Goal: Transaction & Acquisition: Purchase product/service

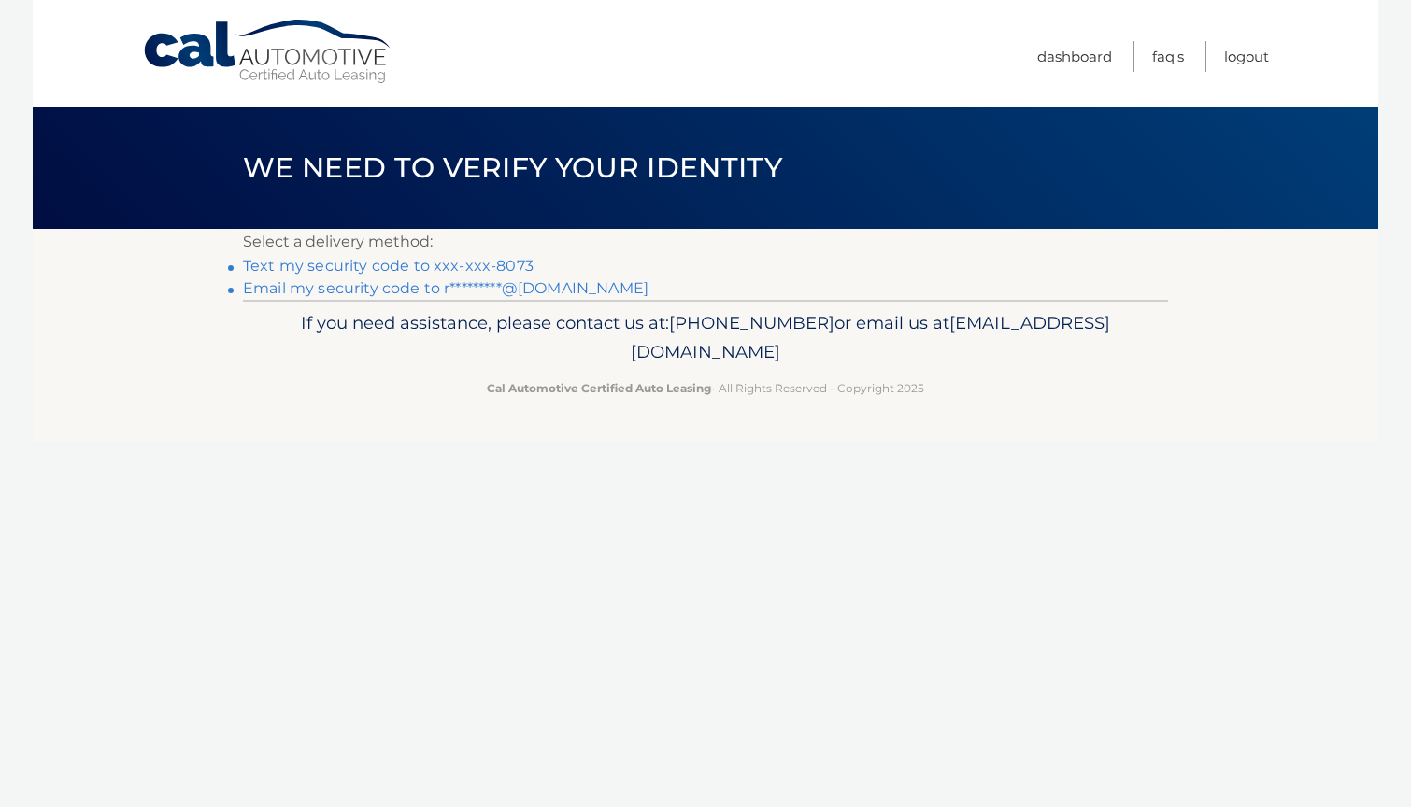
click at [471, 263] on link "Text my security code to xxx-xxx-8073" at bounding box center [388, 266] width 291 height 18
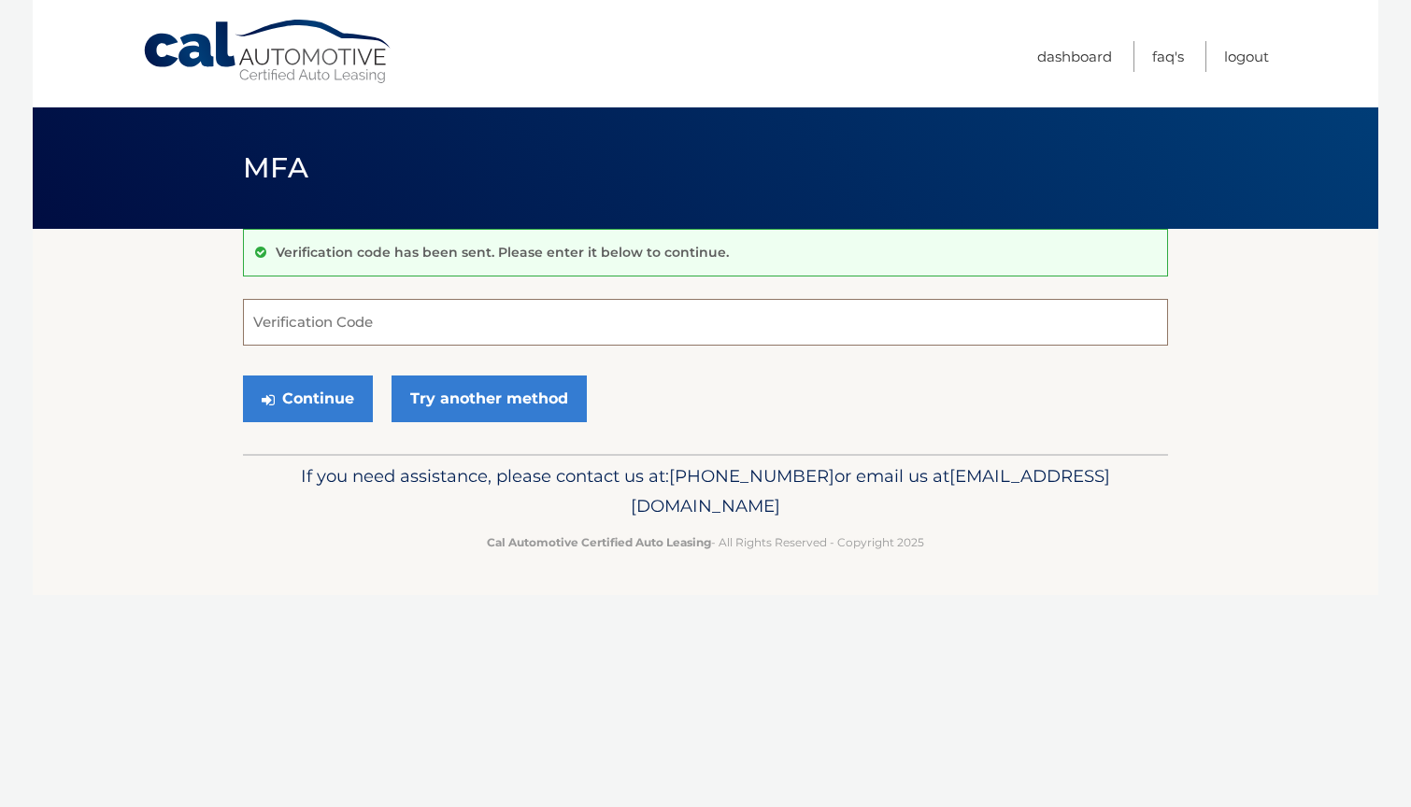
click at [365, 321] on input "Verification Code" at bounding box center [705, 322] width 925 height 47
type input "245326"
click at [307, 398] on button "Continue" at bounding box center [308, 399] width 130 height 47
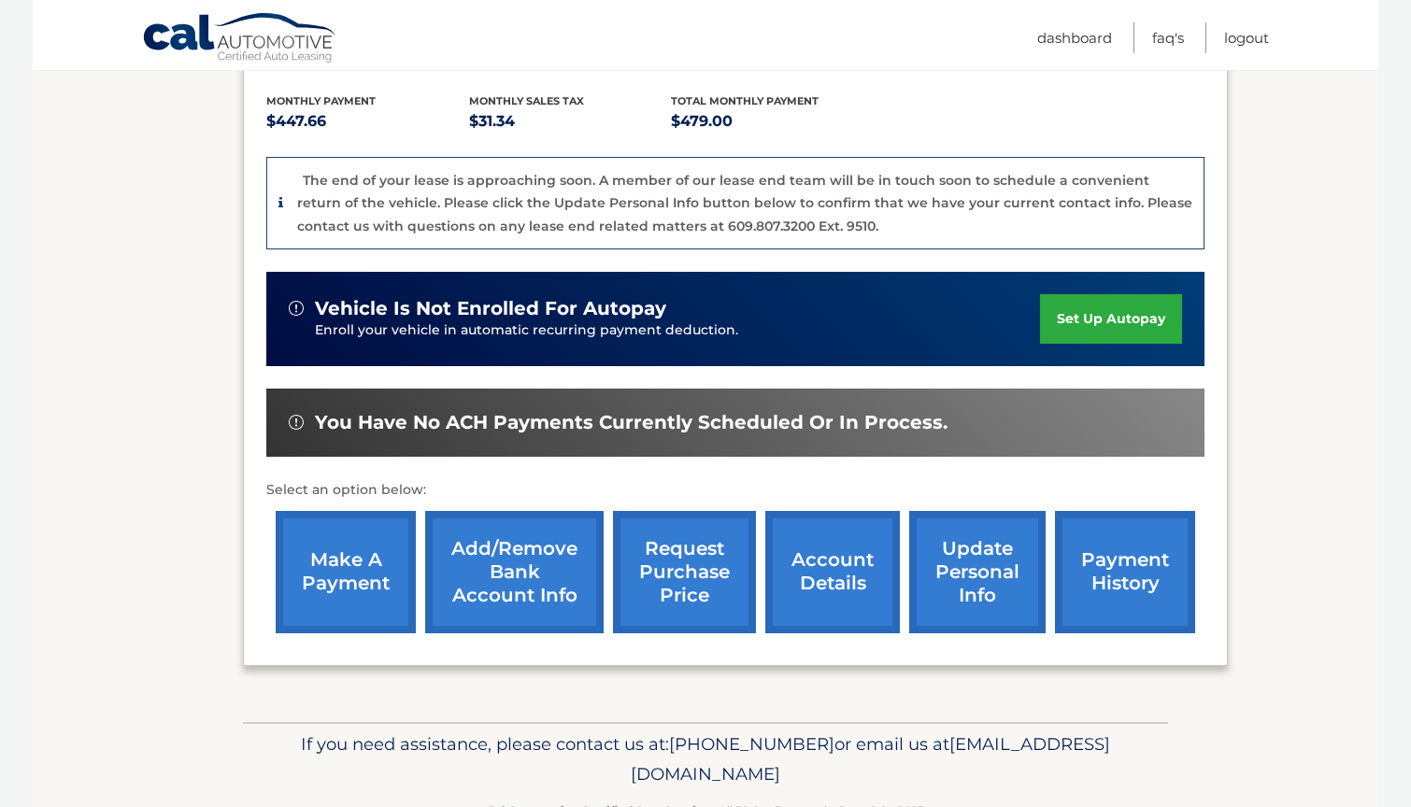
scroll to position [431, 0]
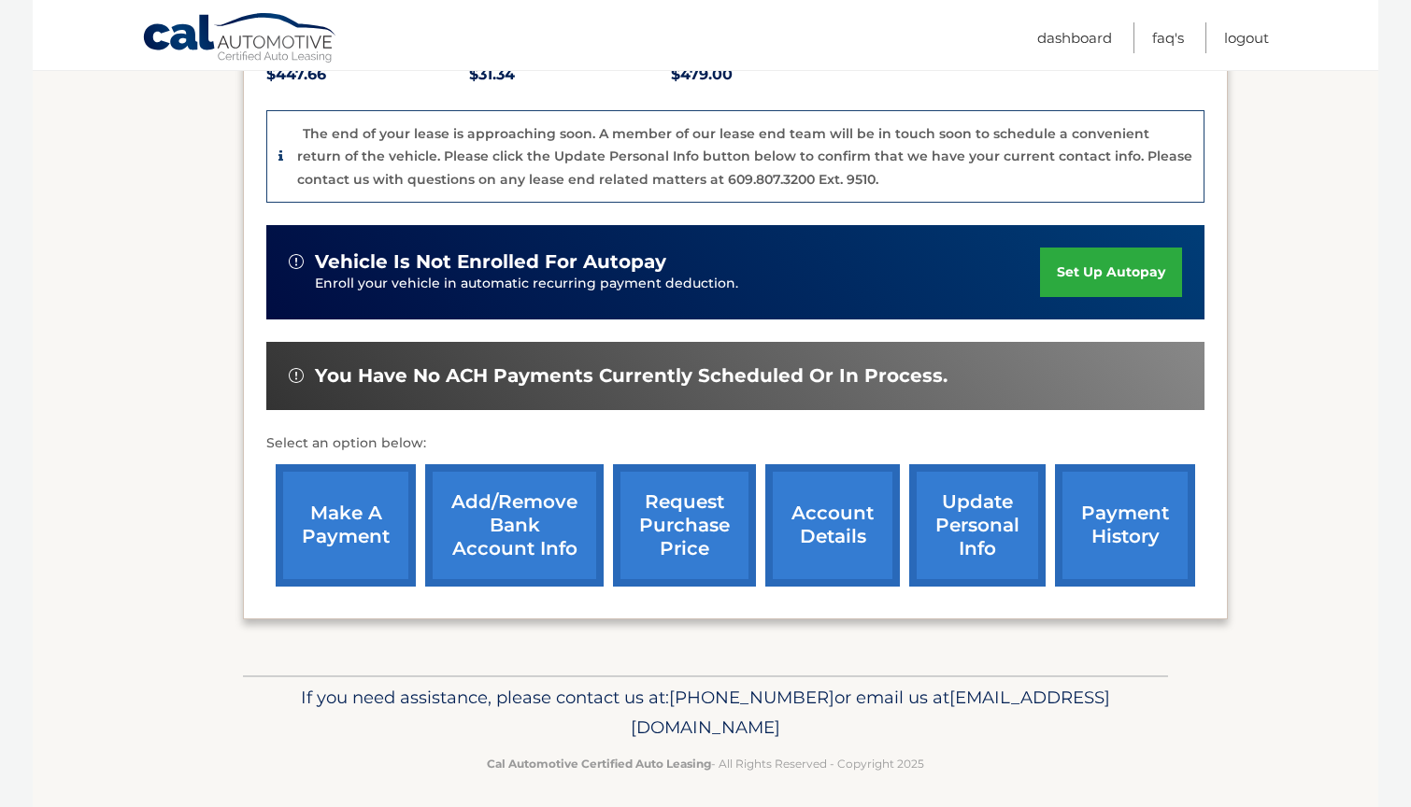
click at [389, 539] on link "make a payment" at bounding box center [346, 525] width 140 height 122
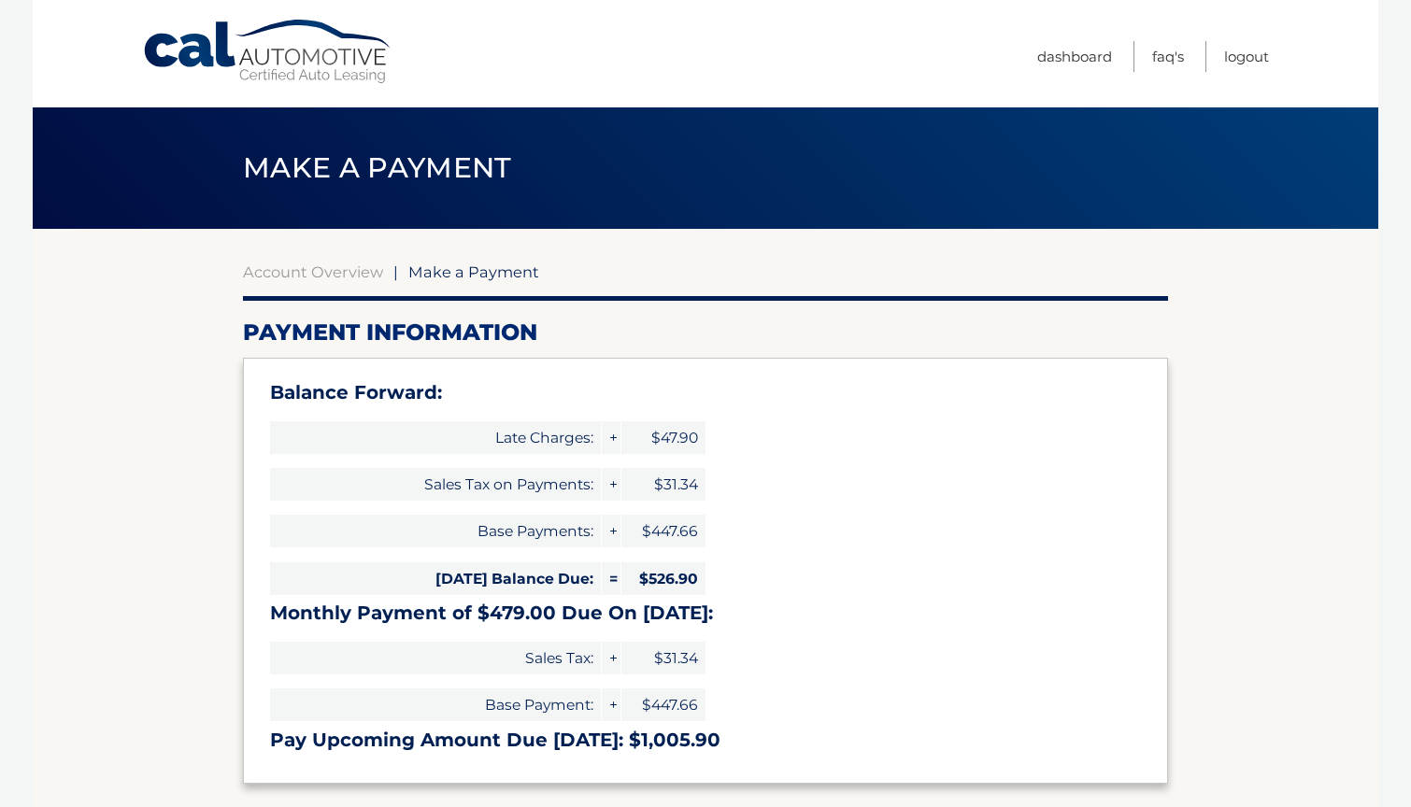
type input "1005.90"
select select "ZGZiNDZhMzMtNWMxNy00MDQ3LWI4MzUtMTZmM2VlMTRlMTUx"
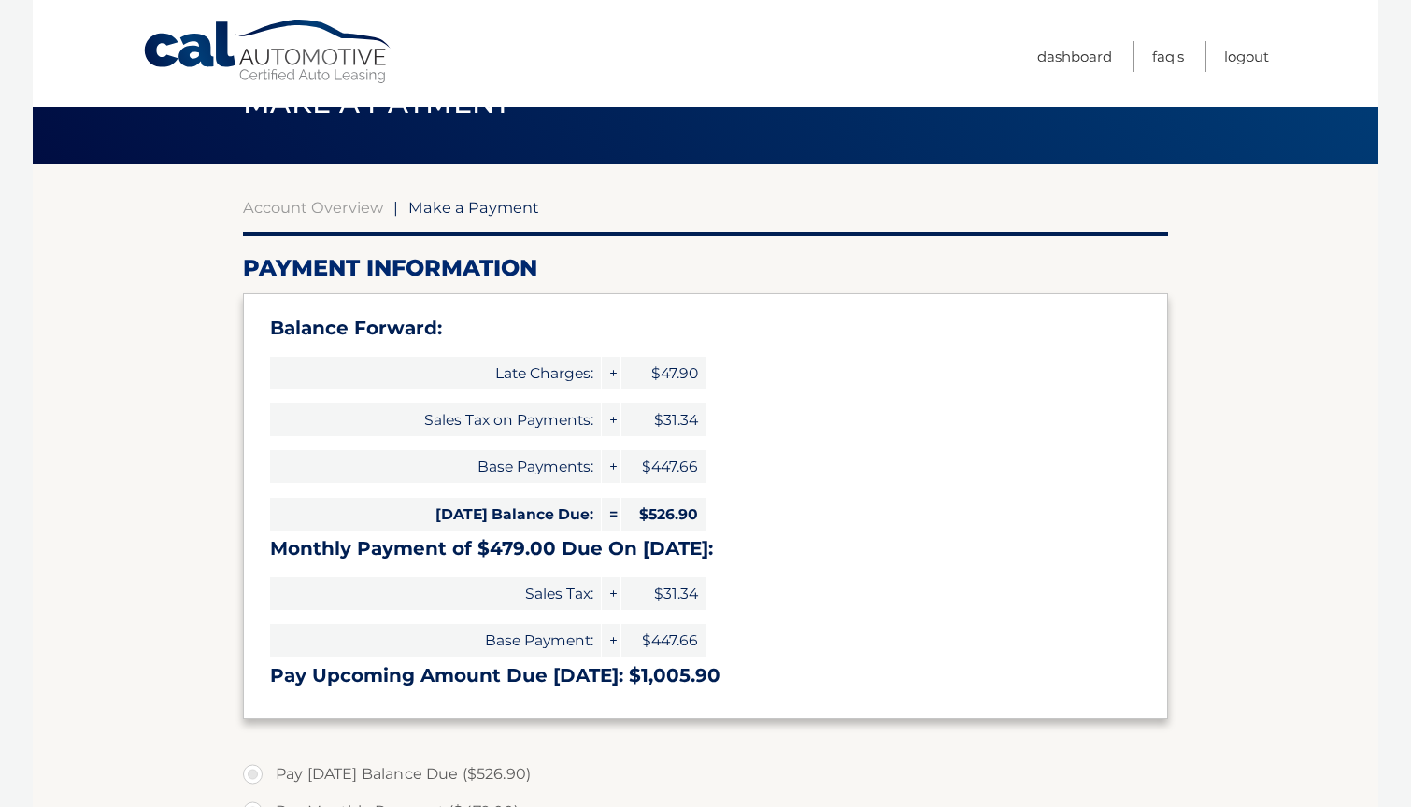
scroll to position [253, 0]
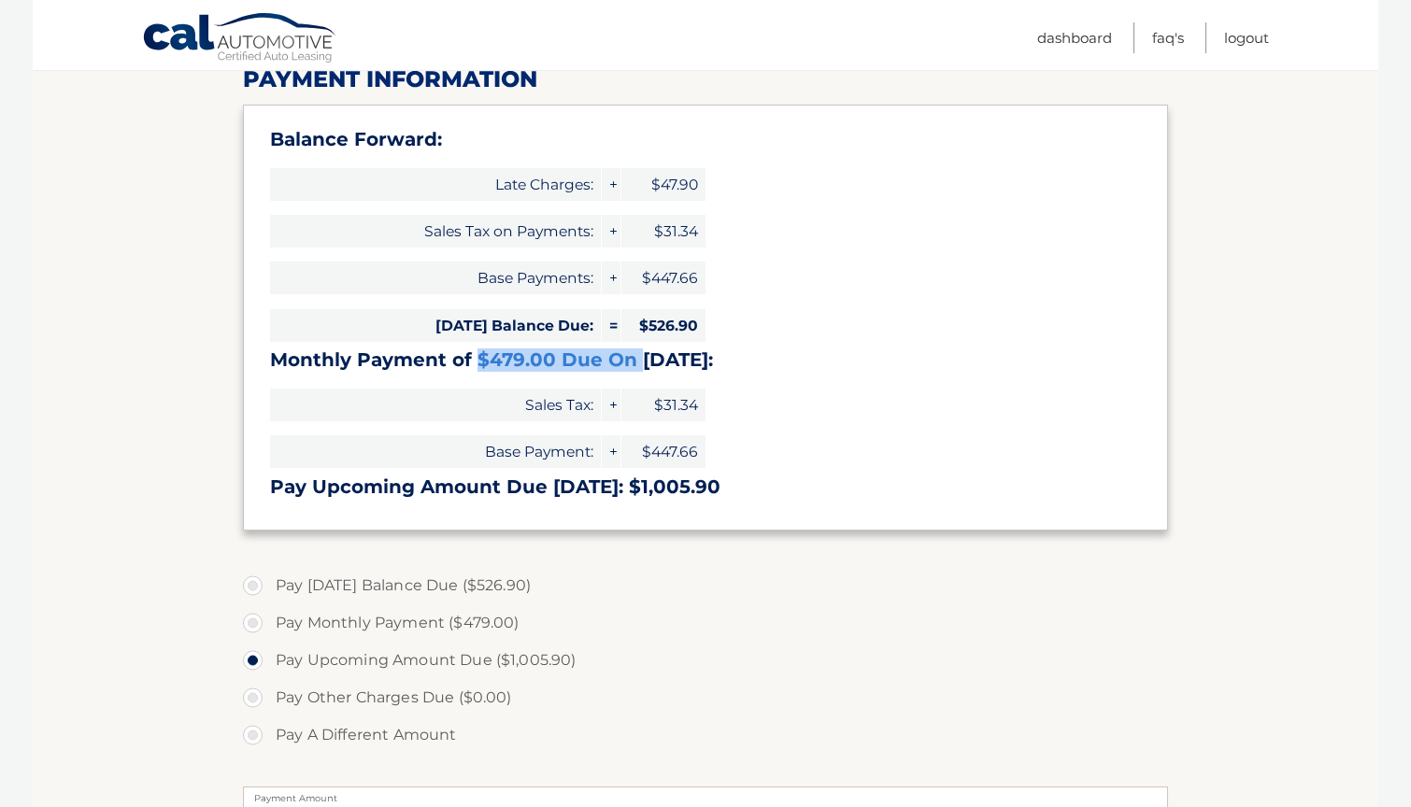
drag, startPoint x: 476, startPoint y: 354, endPoint x: 637, endPoint y: 365, distance: 162.0
click at [637, 365] on h3 "Monthly Payment of $479.00 Due On [DATE]:" at bounding box center [705, 359] width 871 height 23
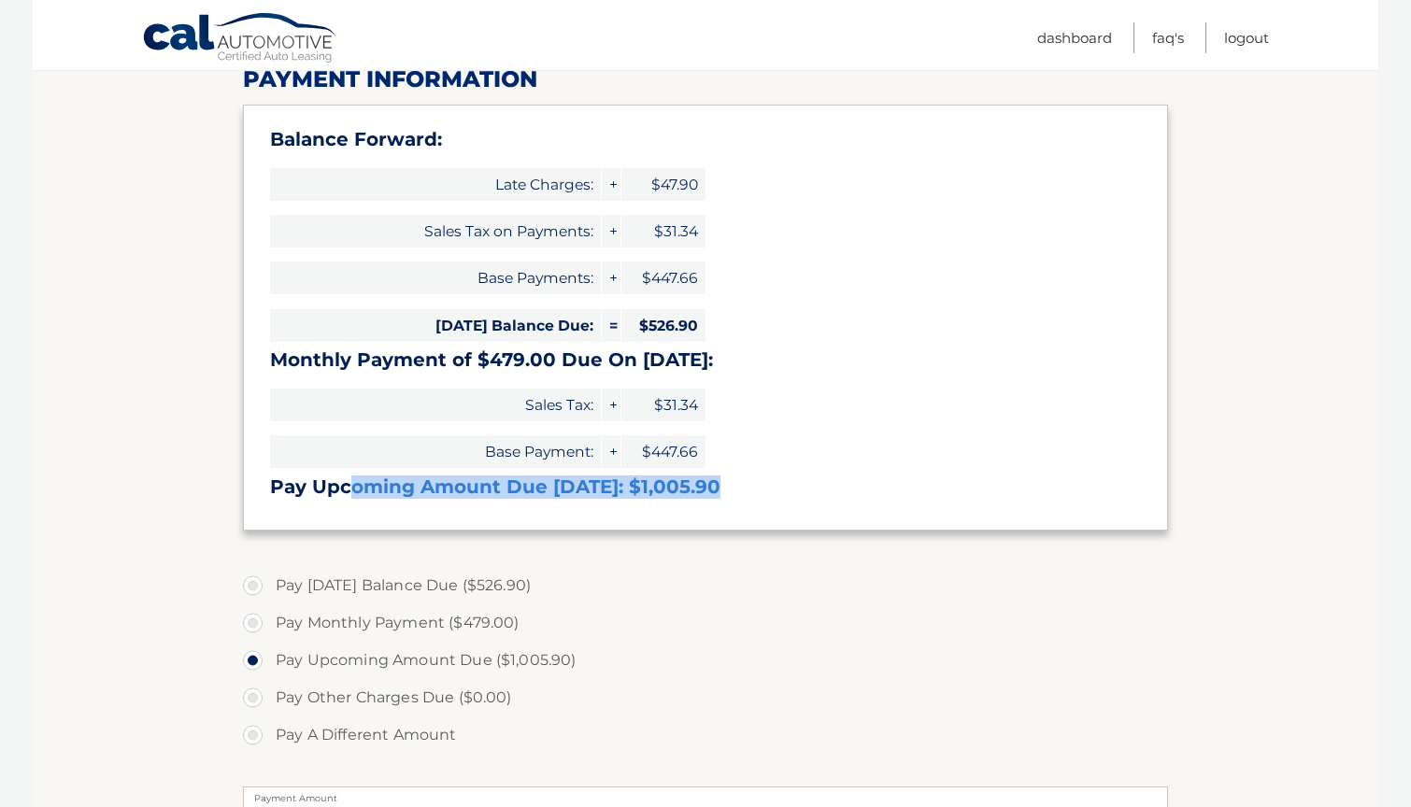
drag, startPoint x: 355, startPoint y: 481, endPoint x: 584, endPoint y: 502, distance: 229.8
click at [584, 502] on div "Balance Forward: Late Charges: + $47.90 Sales Tax on Payments: + $31.34 Base Pa…" at bounding box center [705, 318] width 925 height 426
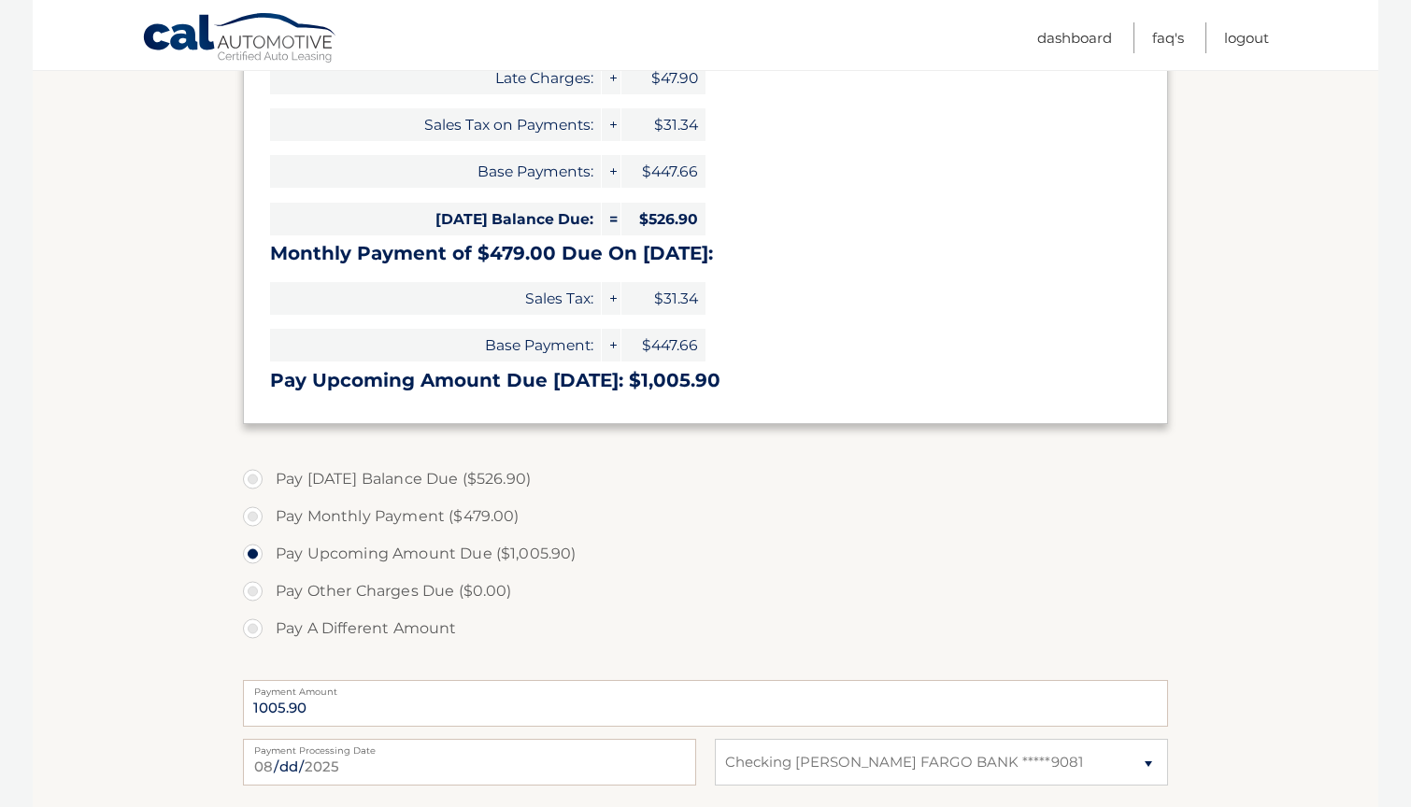
scroll to position [399, 0]
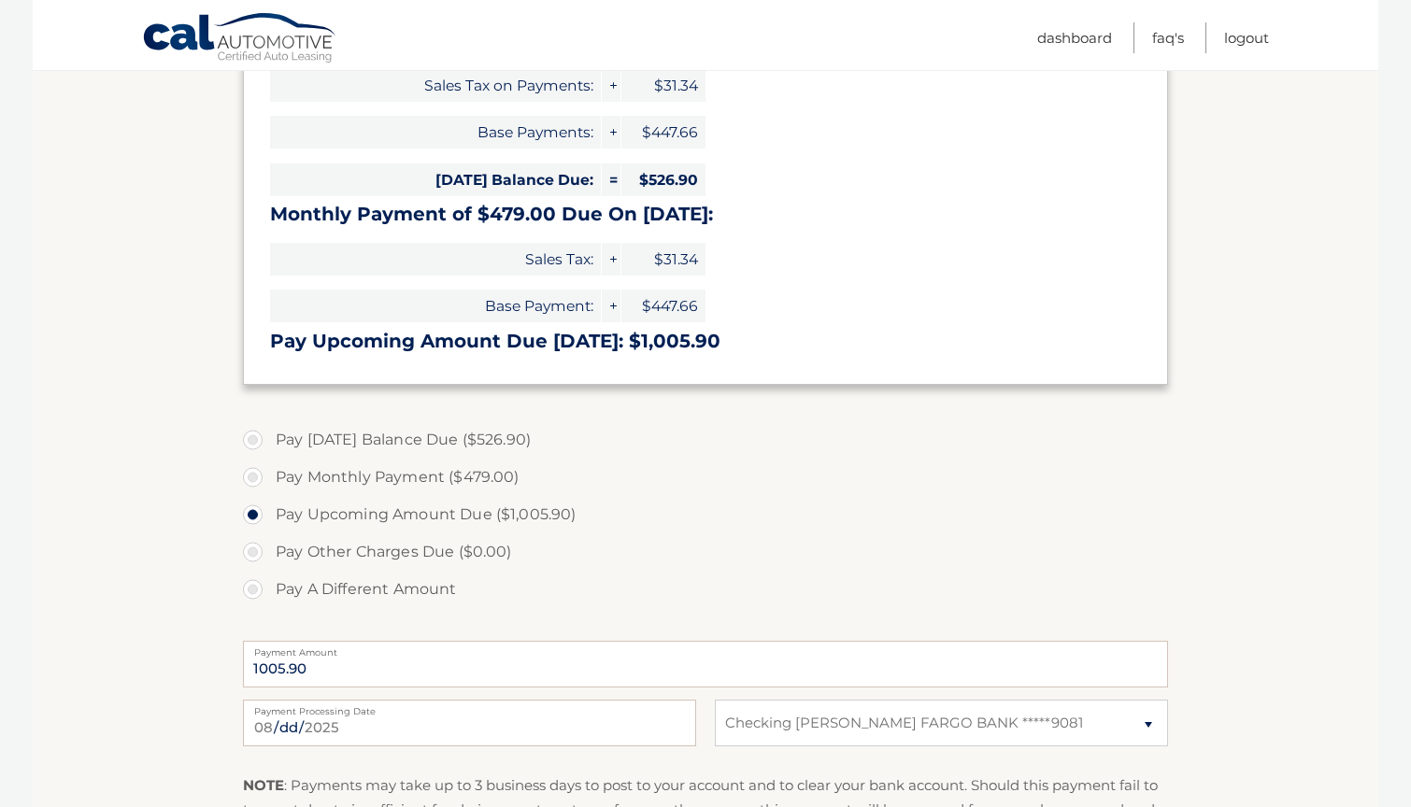
click at [359, 465] on label "Pay Monthly Payment ($479.00)" at bounding box center [705, 477] width 925 height 37
click at [269, 465] on input "Pay Monthly Payment ($479.00)" at bounding box center [259, 474] width 19 height 30
radio input "true"
type input "479.00"
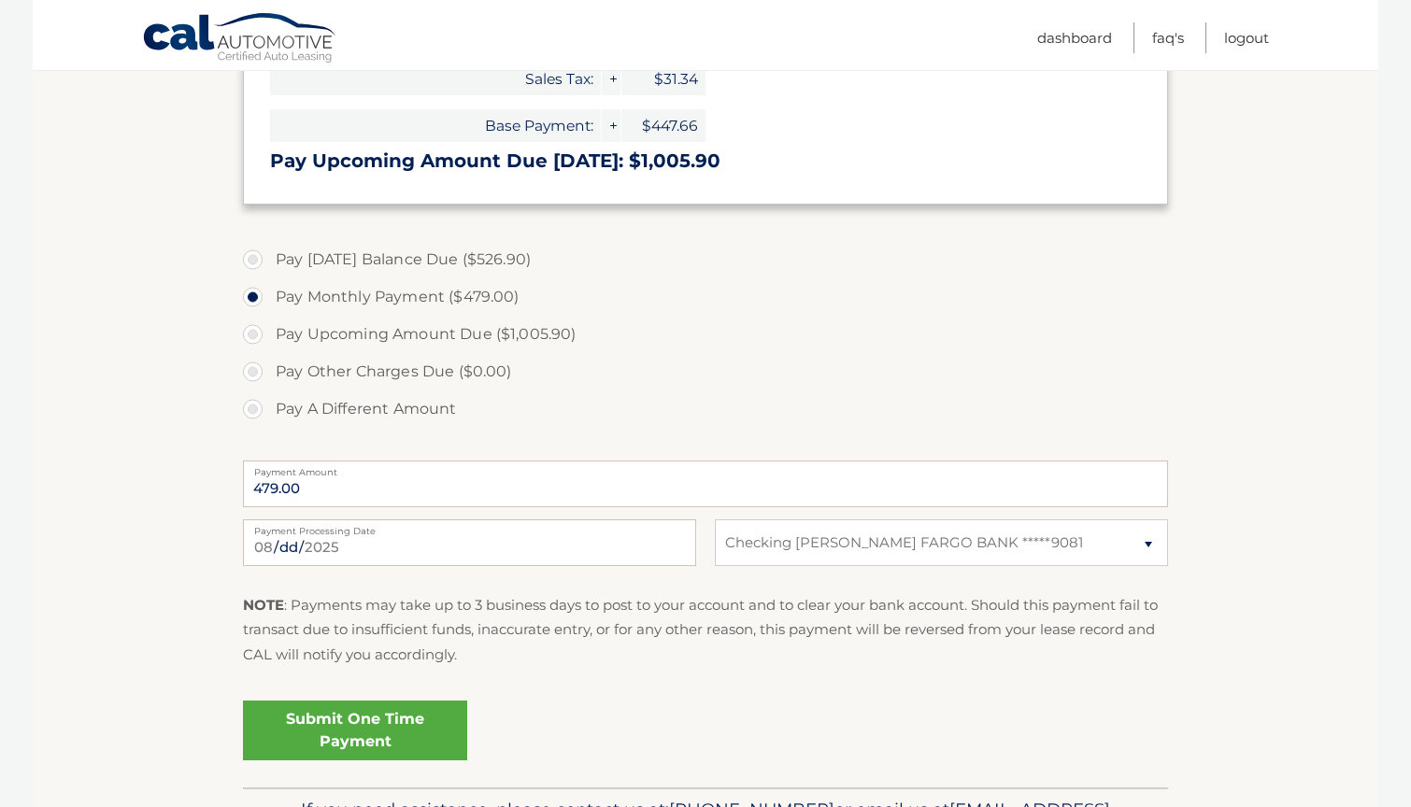
scroll to position [581, 0]
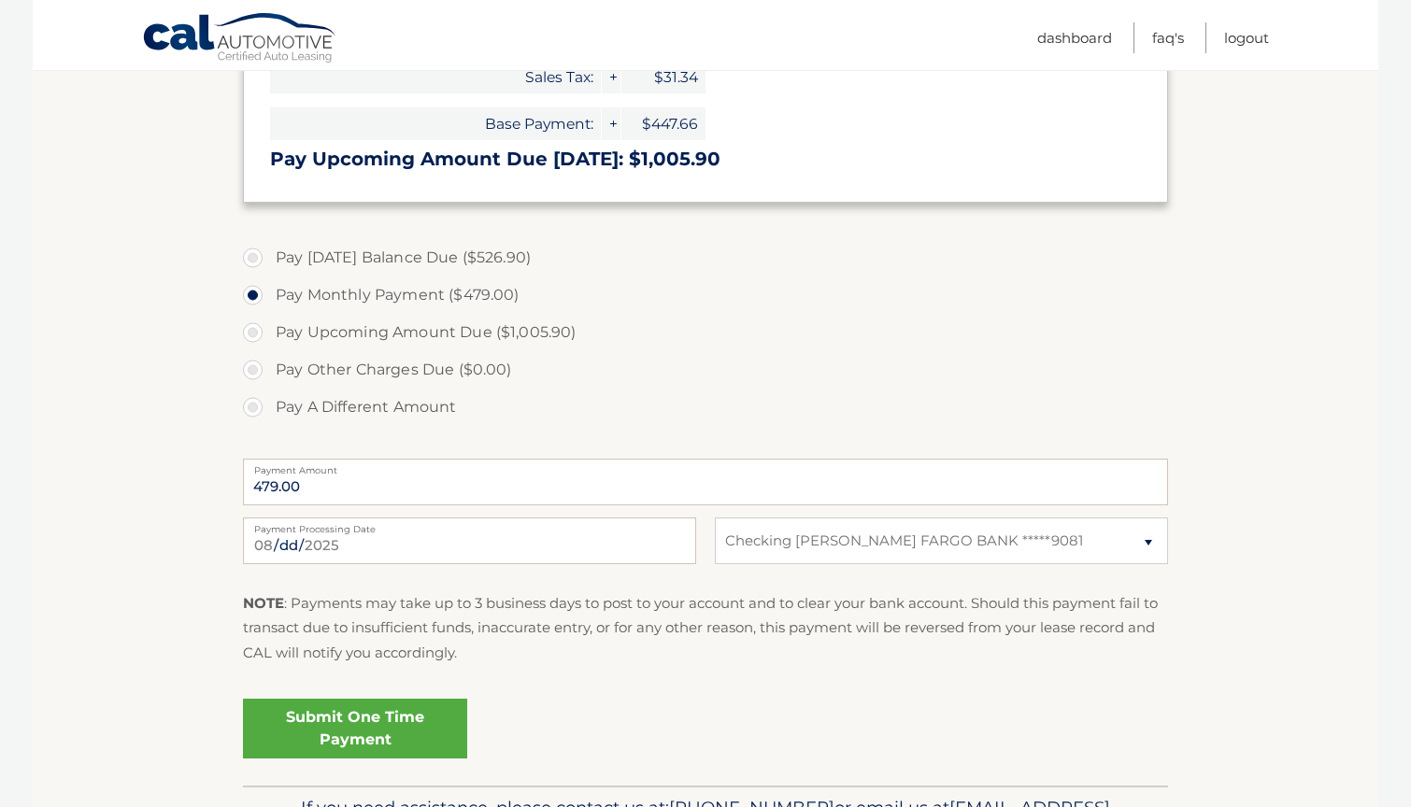
click at [357, 727] on link "Submit One Time Payment" at bounding box center [355, 729] width 224 height 60
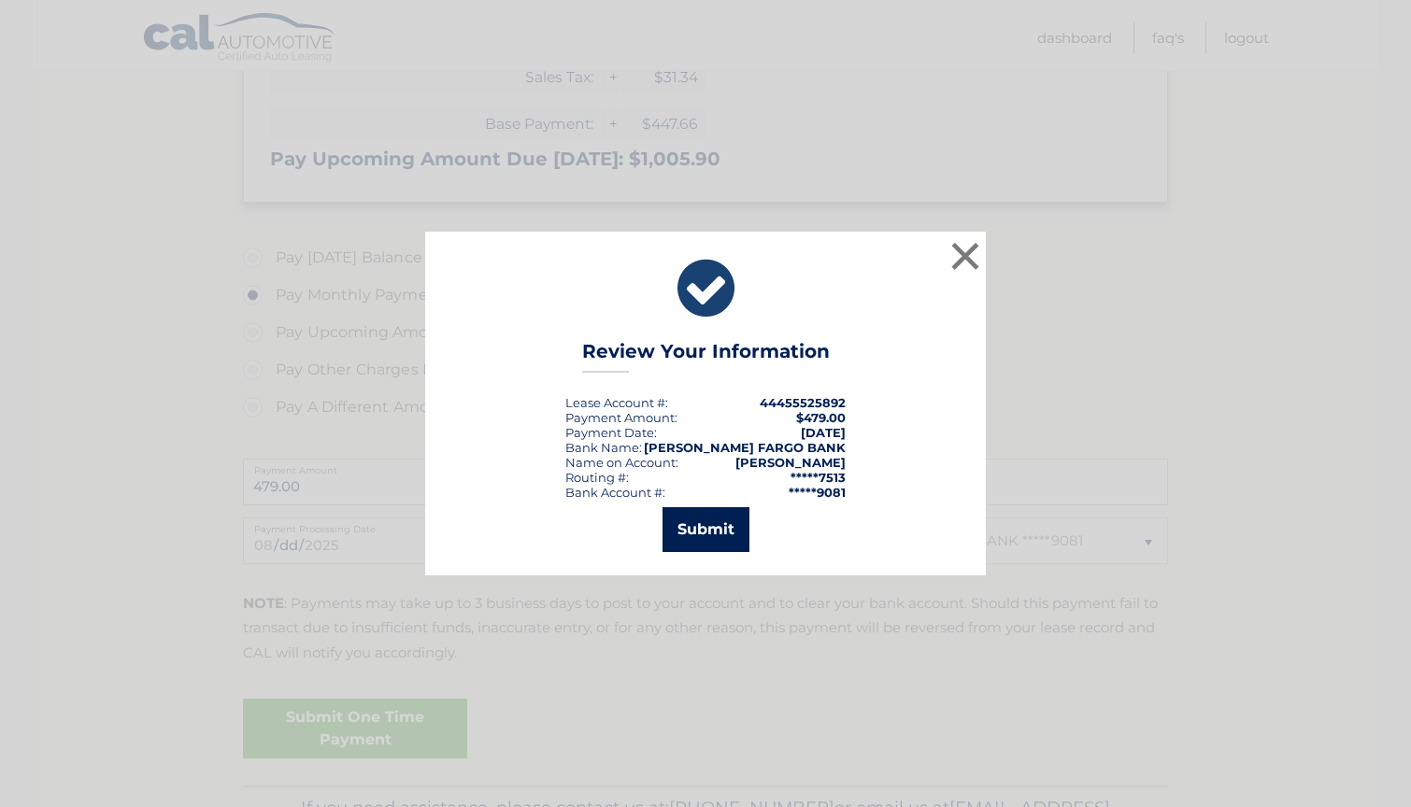
click at [716, 520] on button "Submit" at bounding box center [705, 529] width 87 height 45
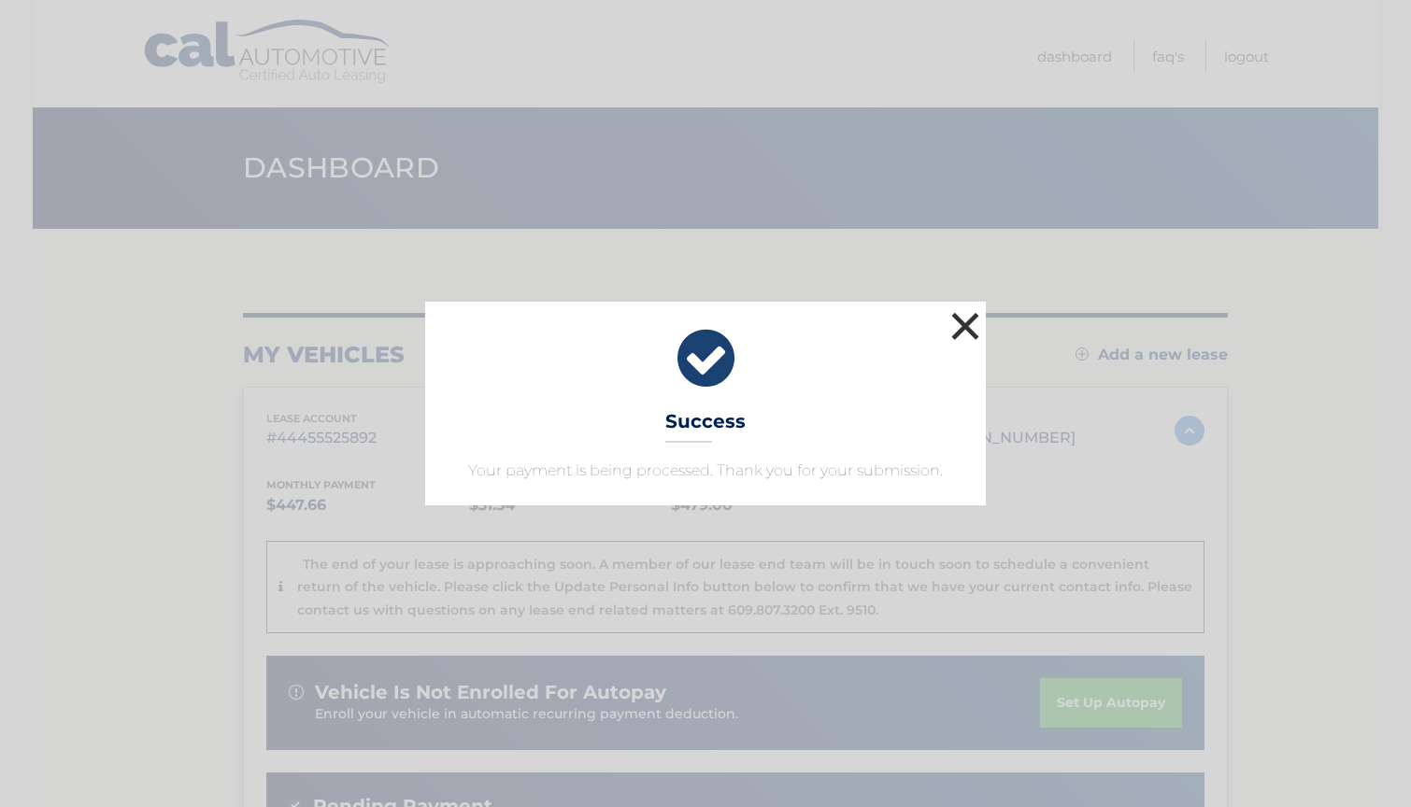
click at [963, 307] on button "×" at bounding box center [964, 325] width 37 height 37
